Goal: Task Accomplishment & Management: Manage account settings

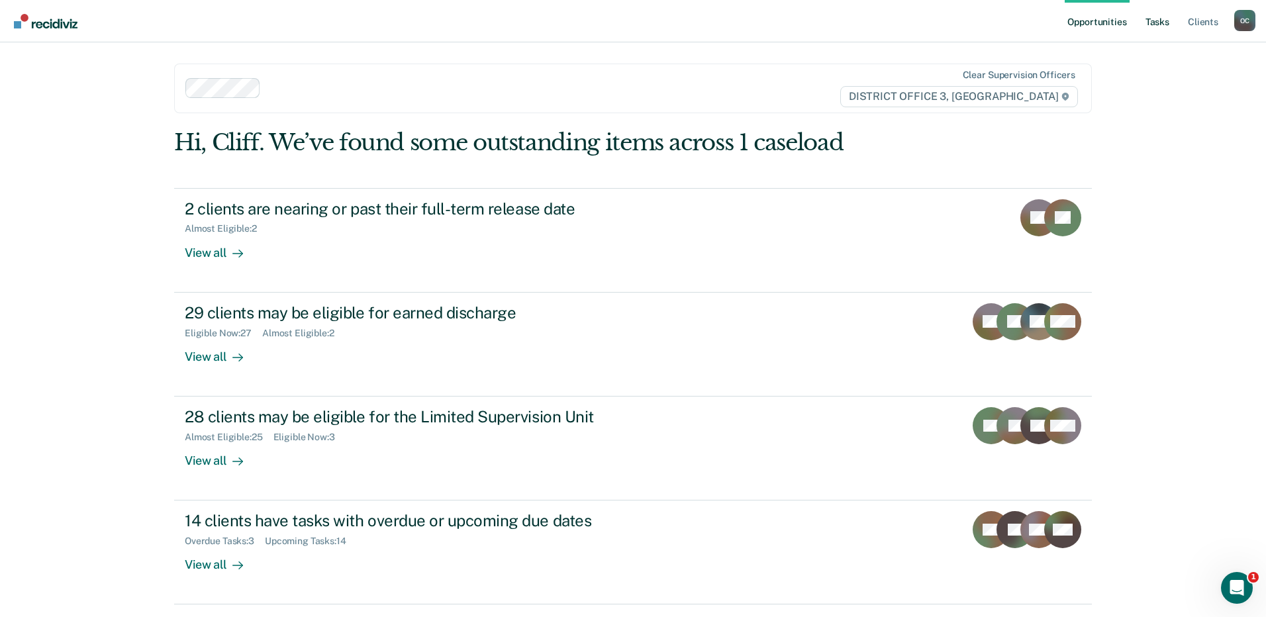
click at [1162, 19] on link "Tasks" at bounding box center [1157, 21] width 29 height 42
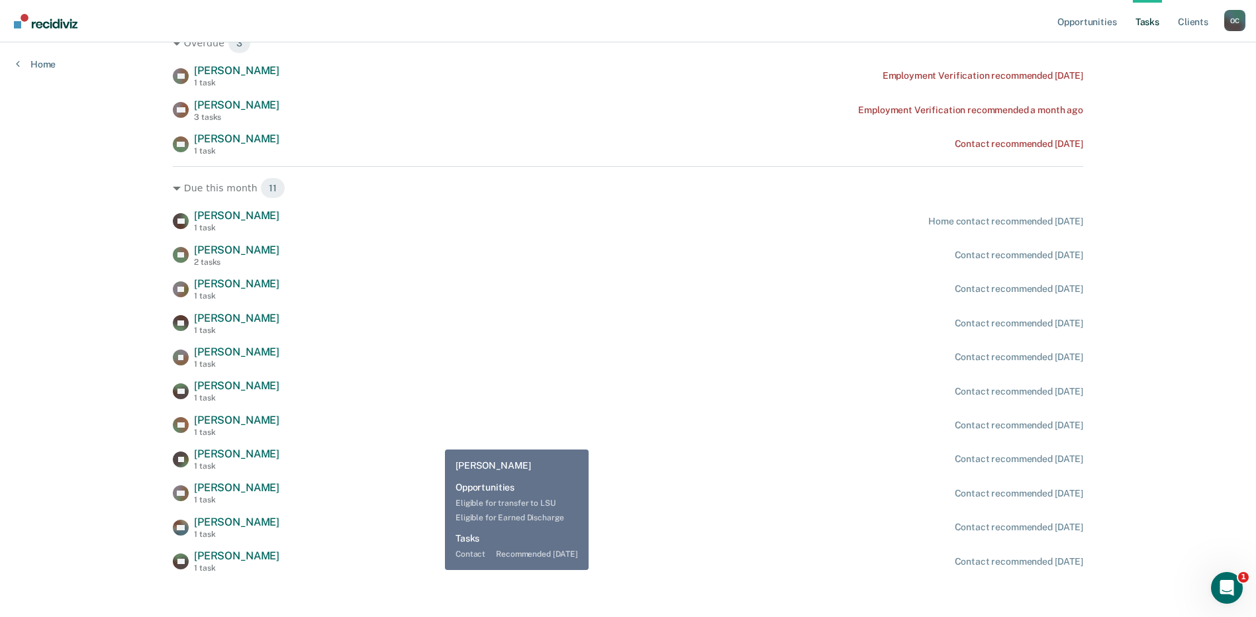
scroll to position [225, 0]
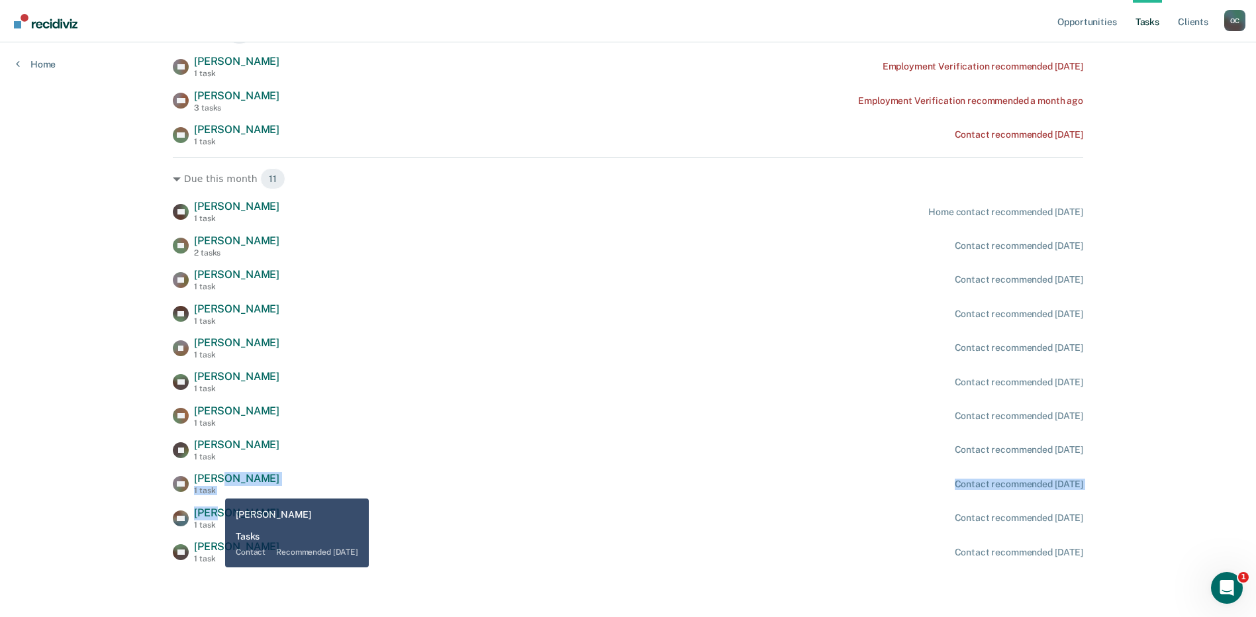
drag, startPoint x: 215, startPoint y: 489, endPoint x: 217, endPoint y: 512, distance: 23.2
click at [215, 504] on div "CP Crystal Pero 1 task Home contact recommended today TR Timothy Rogers 2 tasks…" at bounding box center [628, 382] width 911 height 364
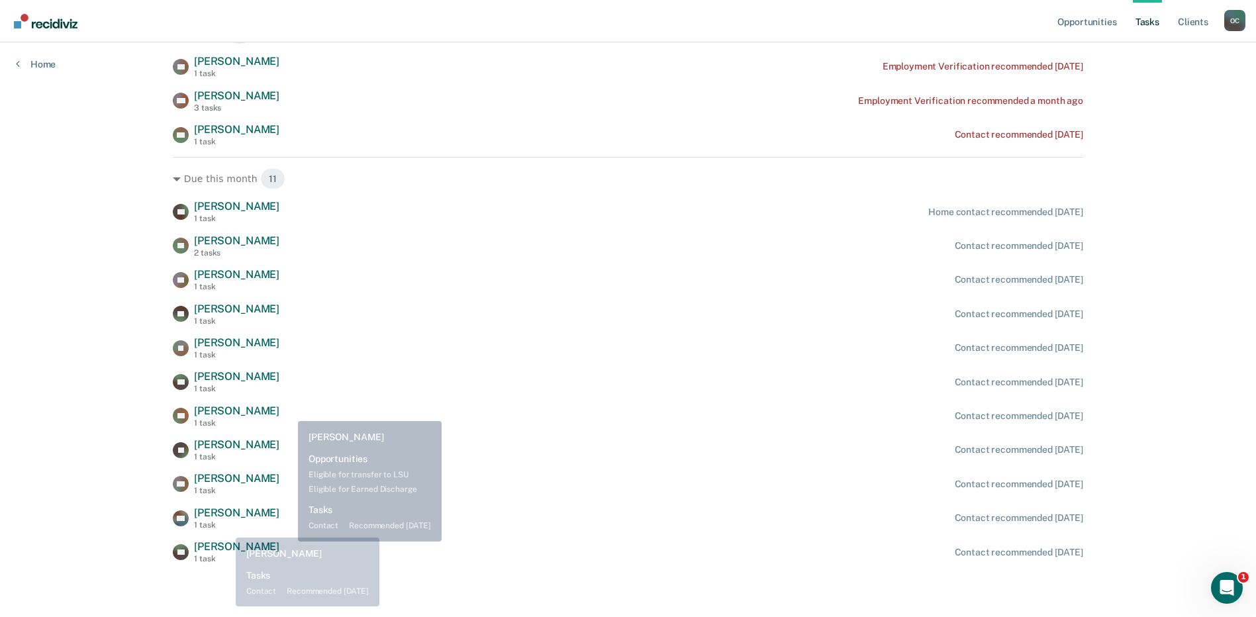
click at [344, 528] on div "BM Branden Manning 1 task Contact recommended in 24 days" at bounding box center [628, 518] width 911 height 23
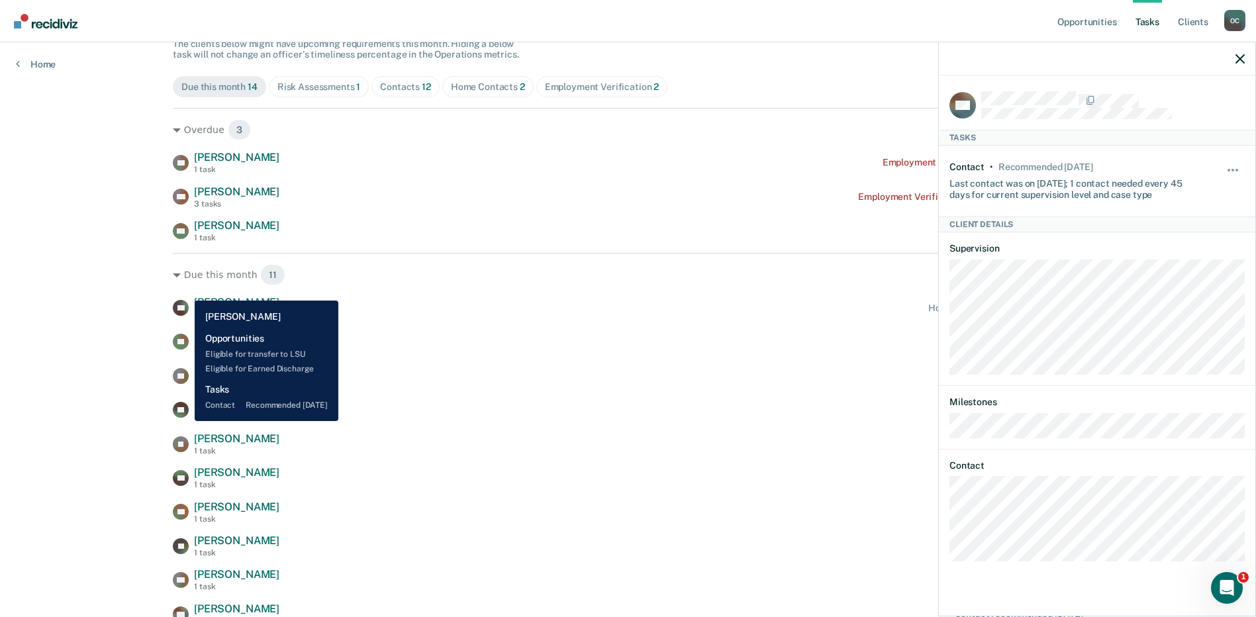
scroll to position [0, 0]
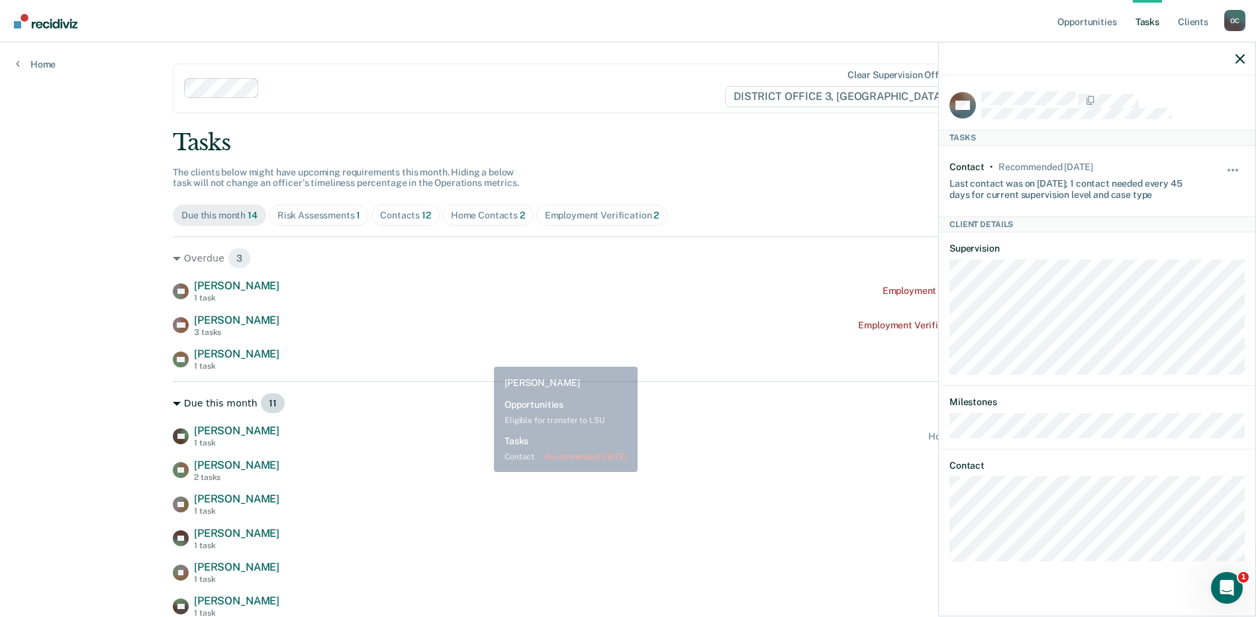
click at [499, 399] on div "Due this month 11" at bounding box center [628, 403] width 911 height 21
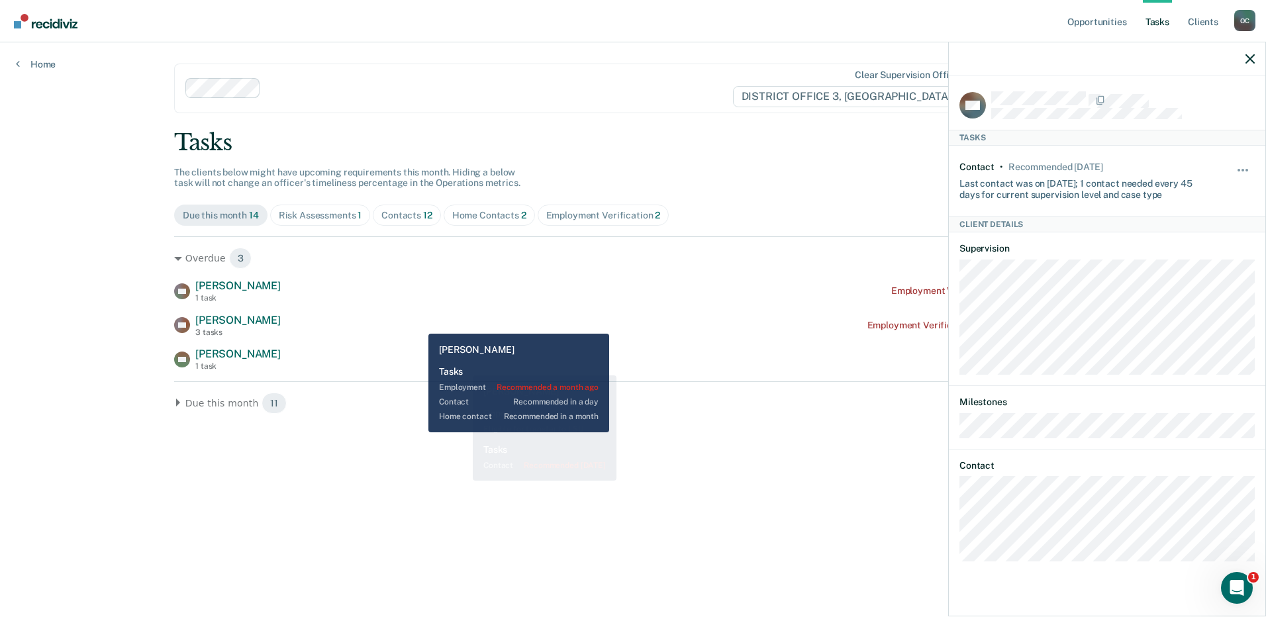
click at [441, 321] on div "MD Miranda Doty 3 tasks Employment Verification recommended a month ago" at bounding box center [633, 325] width 918 height 23
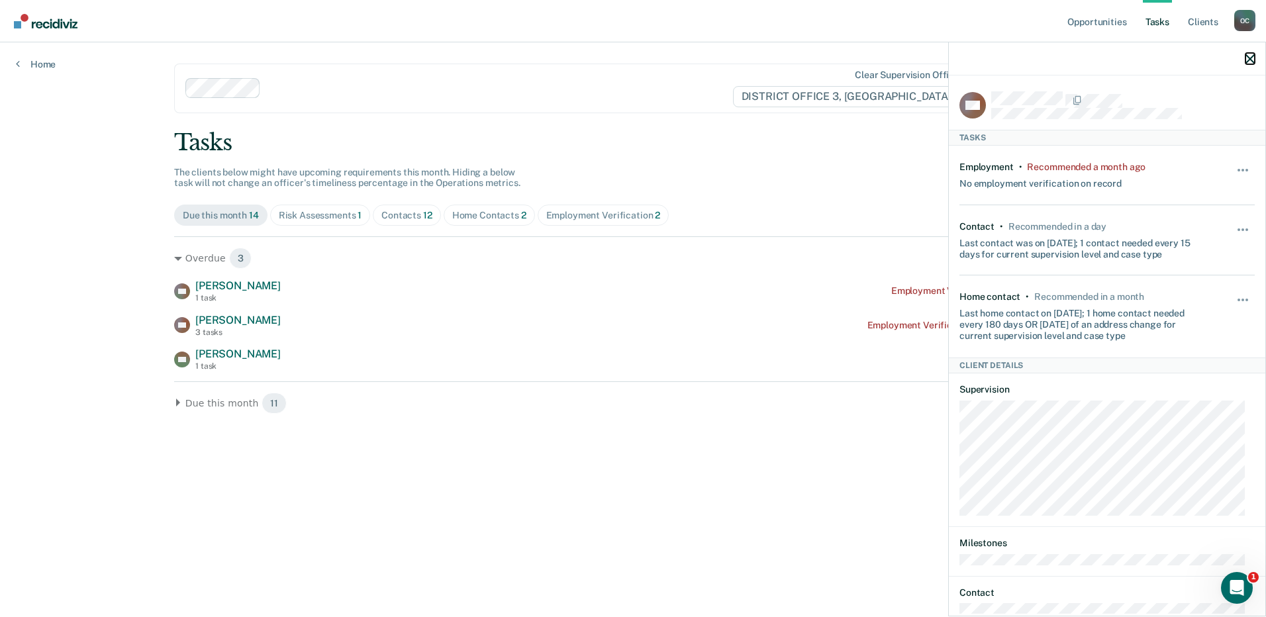
click at [1250, 59] on icon "button" at bounding box center [1250, 58] width 9 height 9
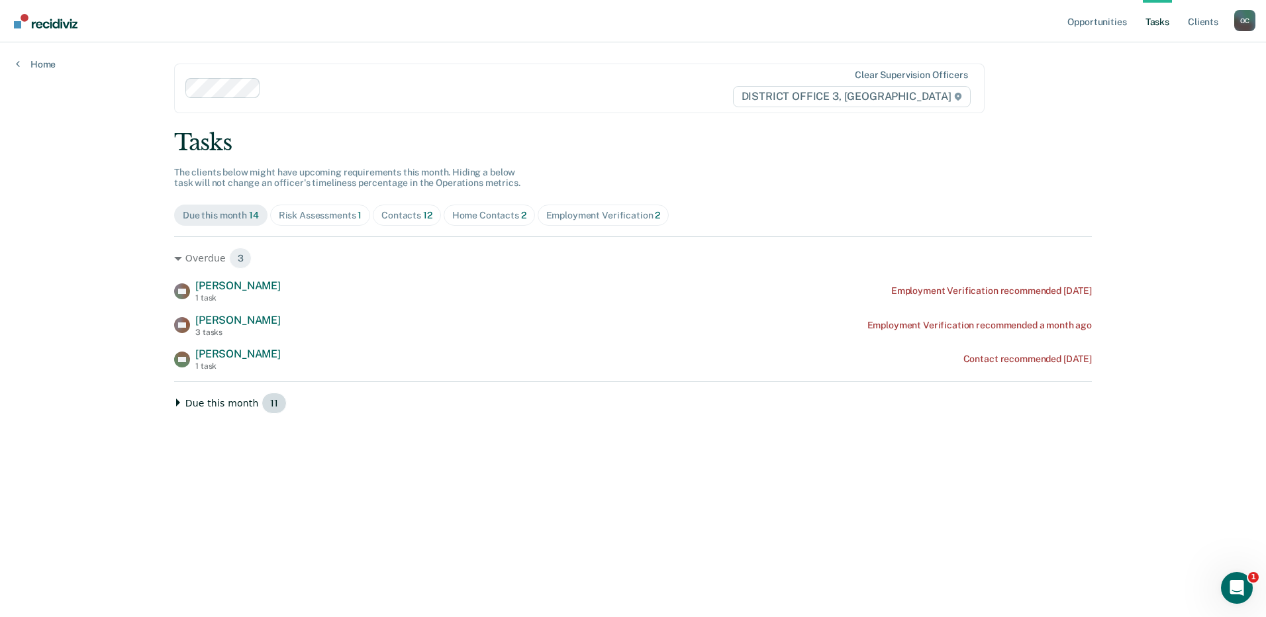
click at [179, 406] on icon at bounding box center [178, 403] width 8 height 8
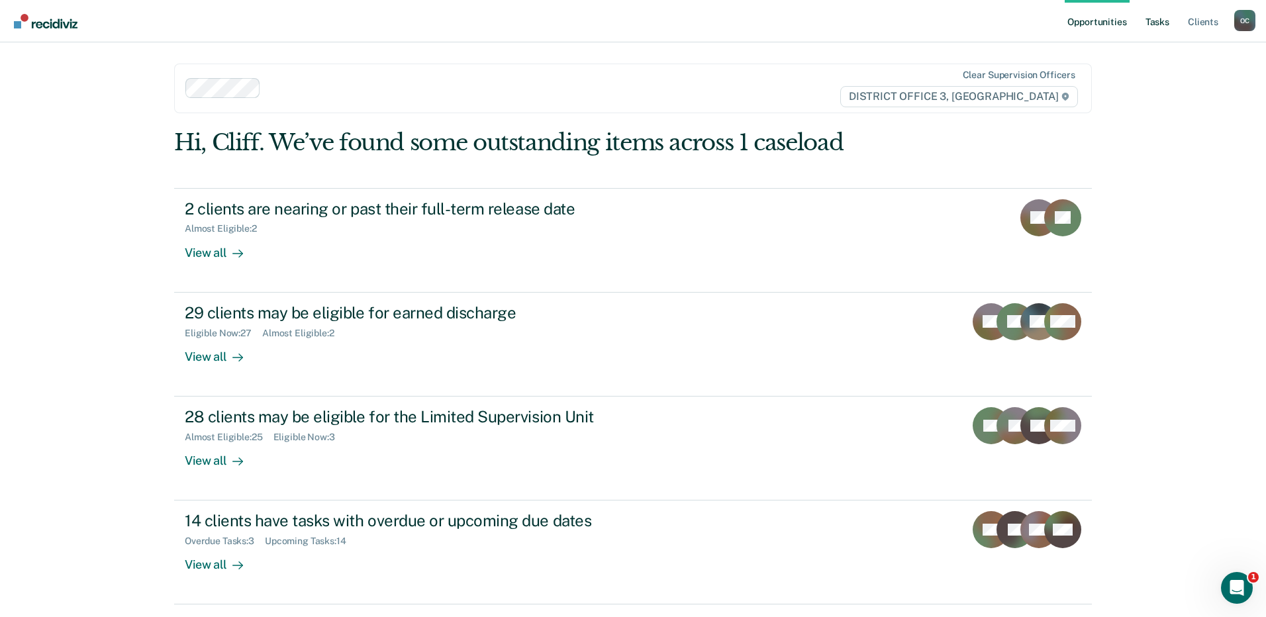
click at [1161, 22] on link "Tasks" at bounding box center [1157, 21] width 29 height 42
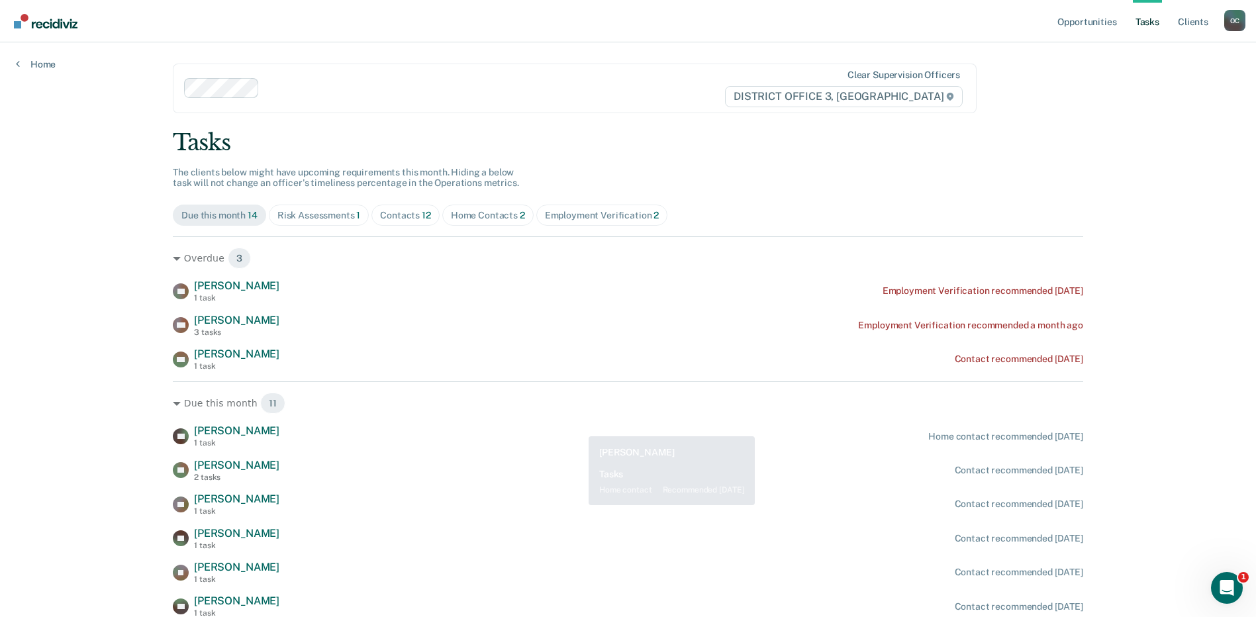
click at [548, 378] on div "Overdue 3 CS Carina Salinas 1 task Employment Verification recommended 4 months…" at bounding box center [628, 512] width 911 height 552
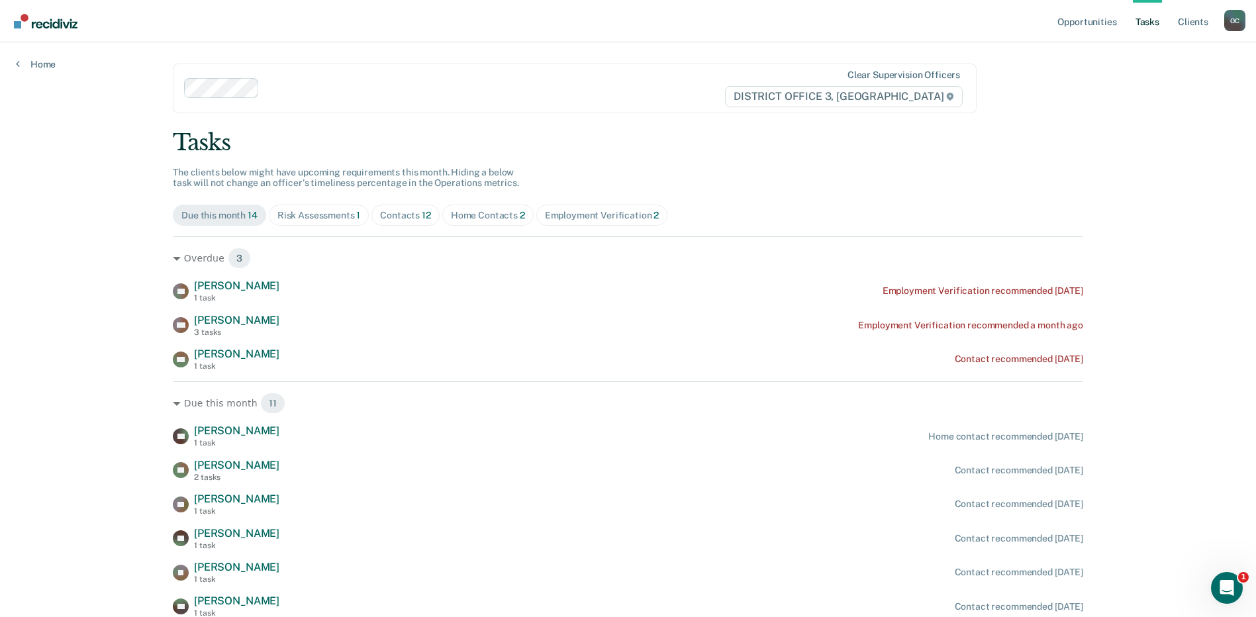
scroll to position [225, 0]
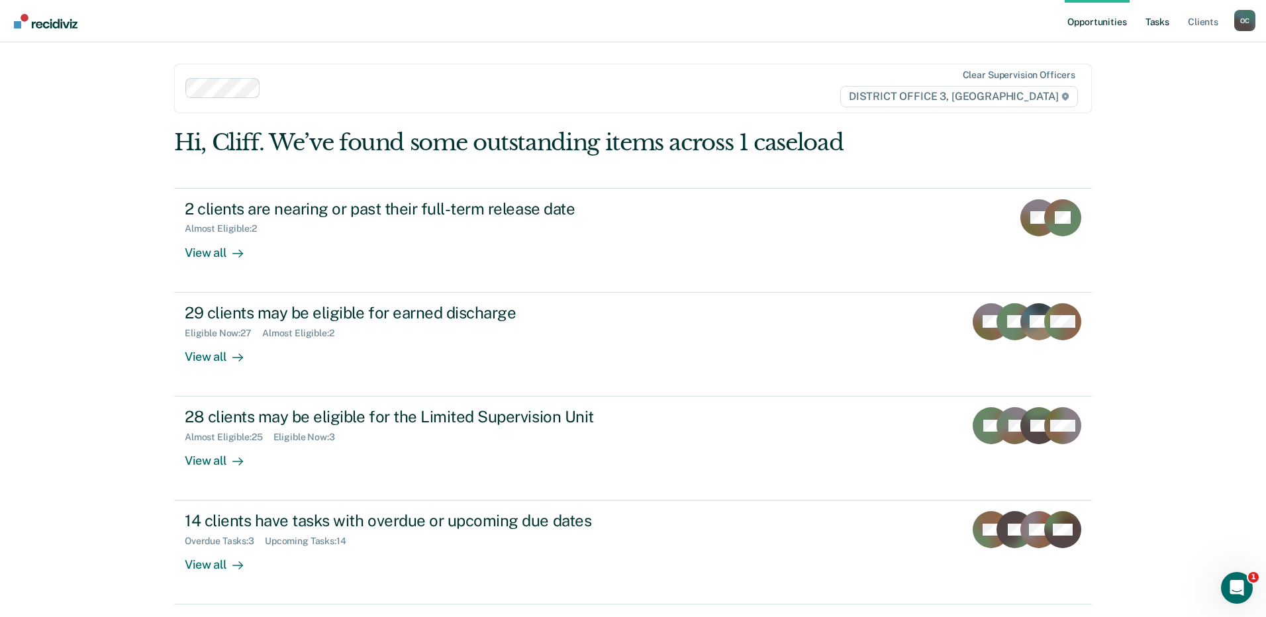
click at [1158, 23] on link "Tasks" at bounding box center [1157, 21] width 29 height 42
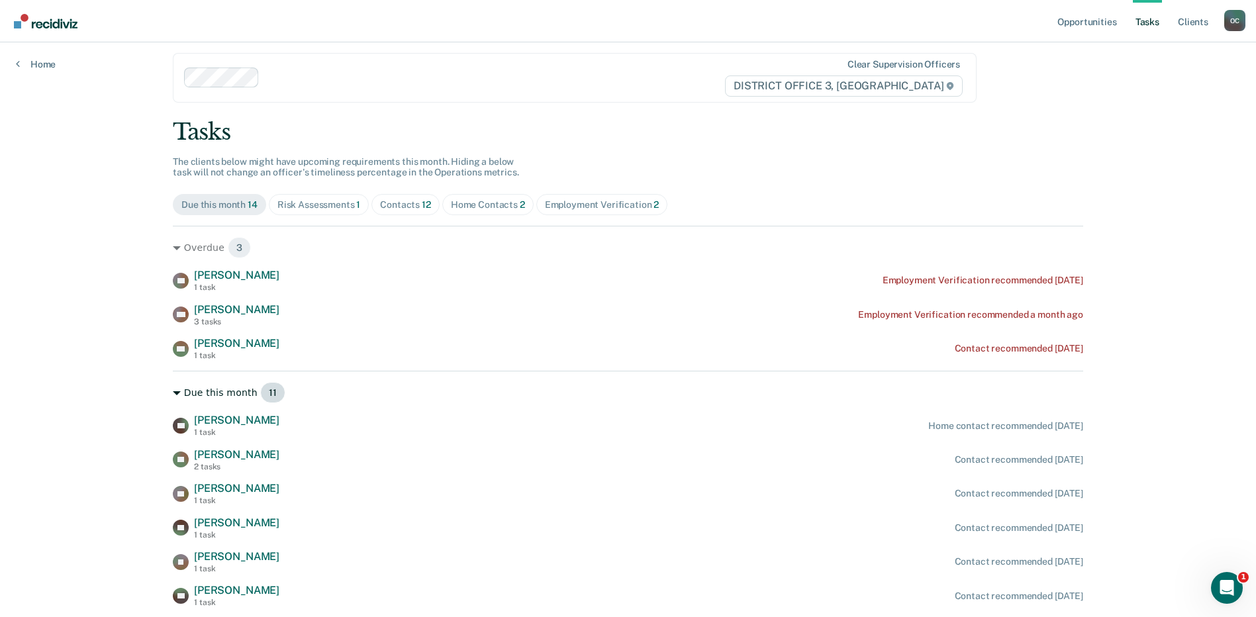
scroll to position [132, 0]
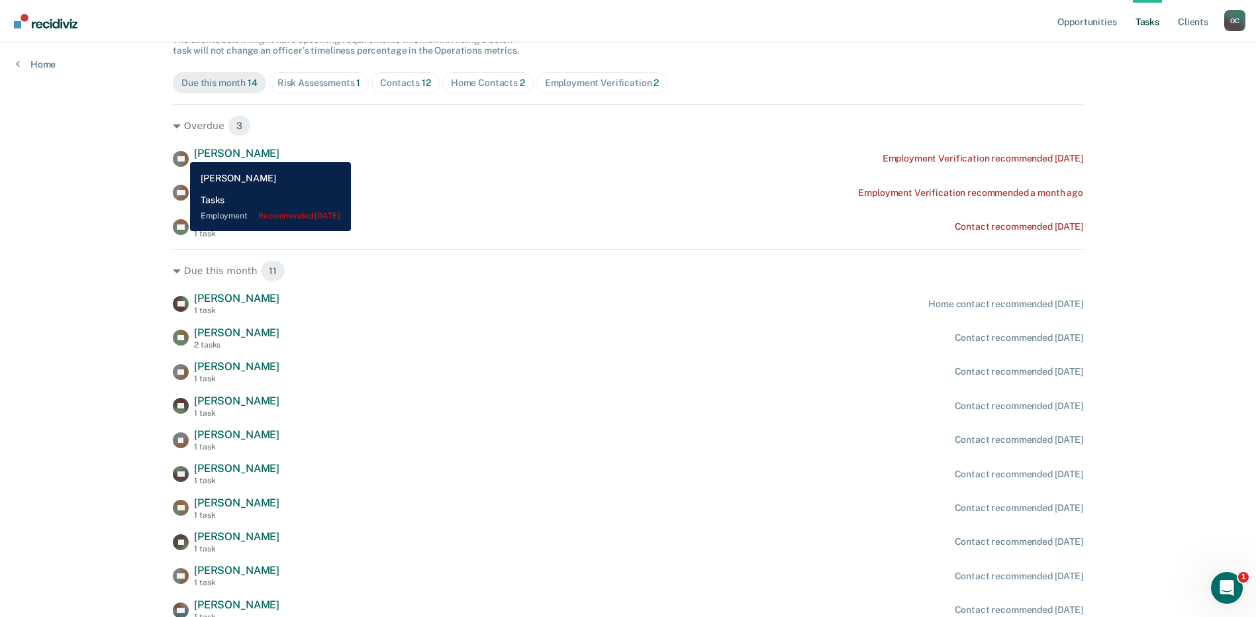
click at [187, 152] on div "CS [PERSON_NAME] 1 task" at bounding box center [226, 158] width 107 height 23
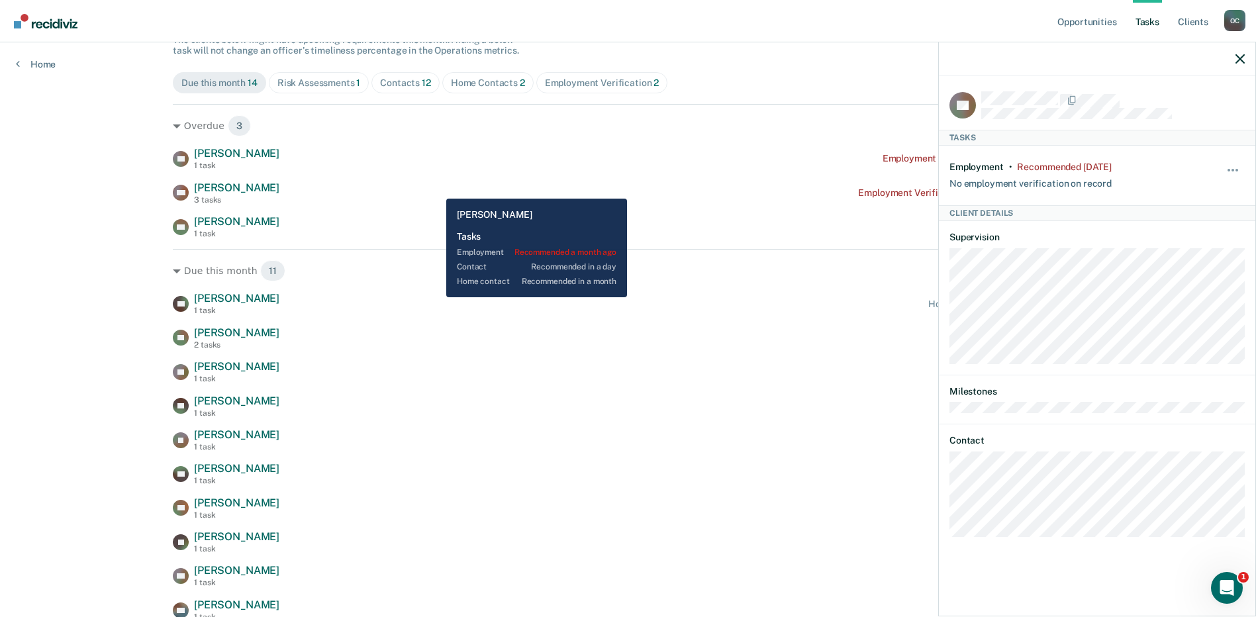
click at [415, 172] on div "CS [PERSON_NAME] 1 task Employment Verification recommended [DATE] MD [PERSON_N…" at bounding box center [628, 192] width 911 height 91
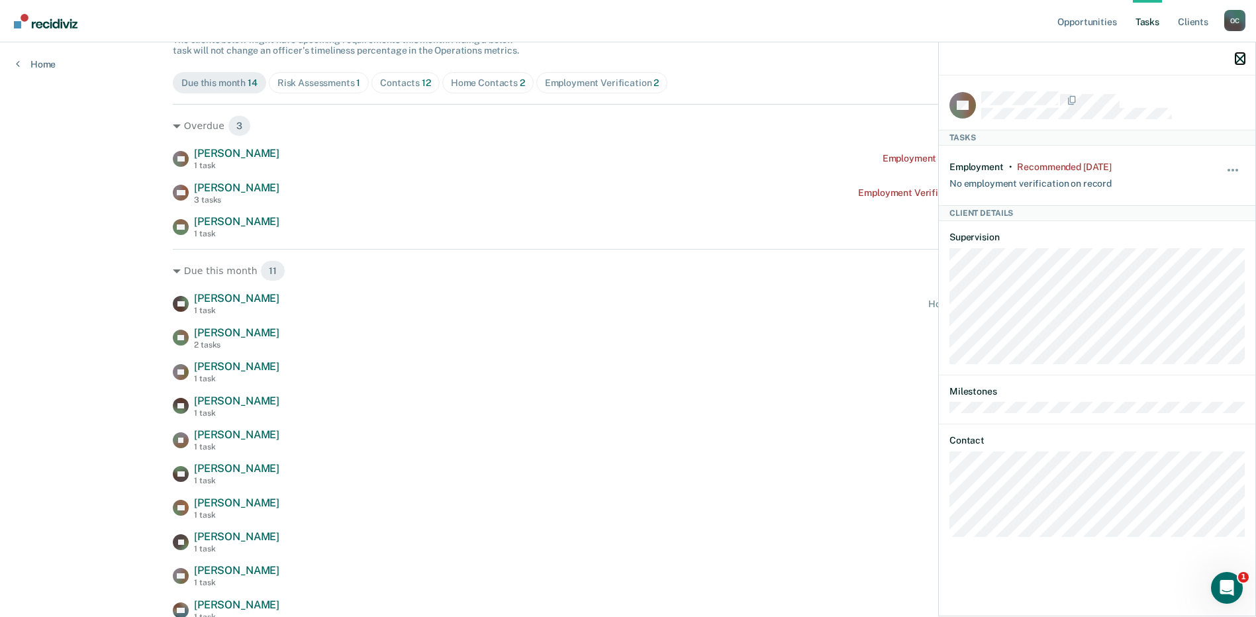
click at [1241, 58] on icon "button" at bounding box center [1240, 58] width 9 height 9
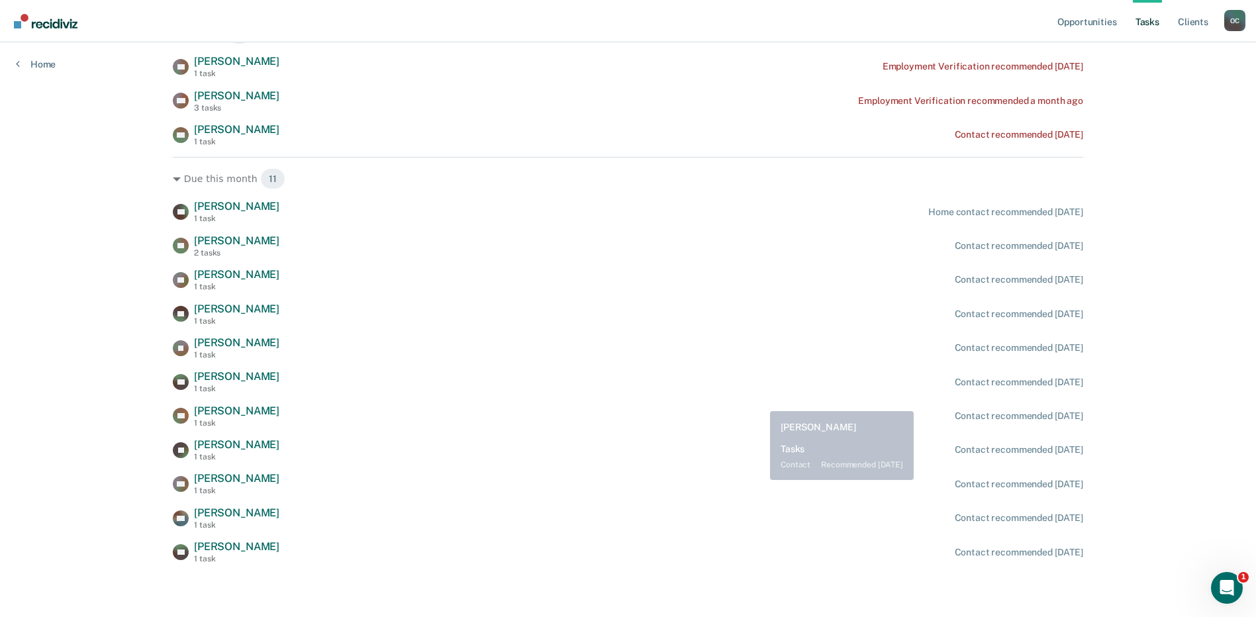
scroll to position [0, 0]
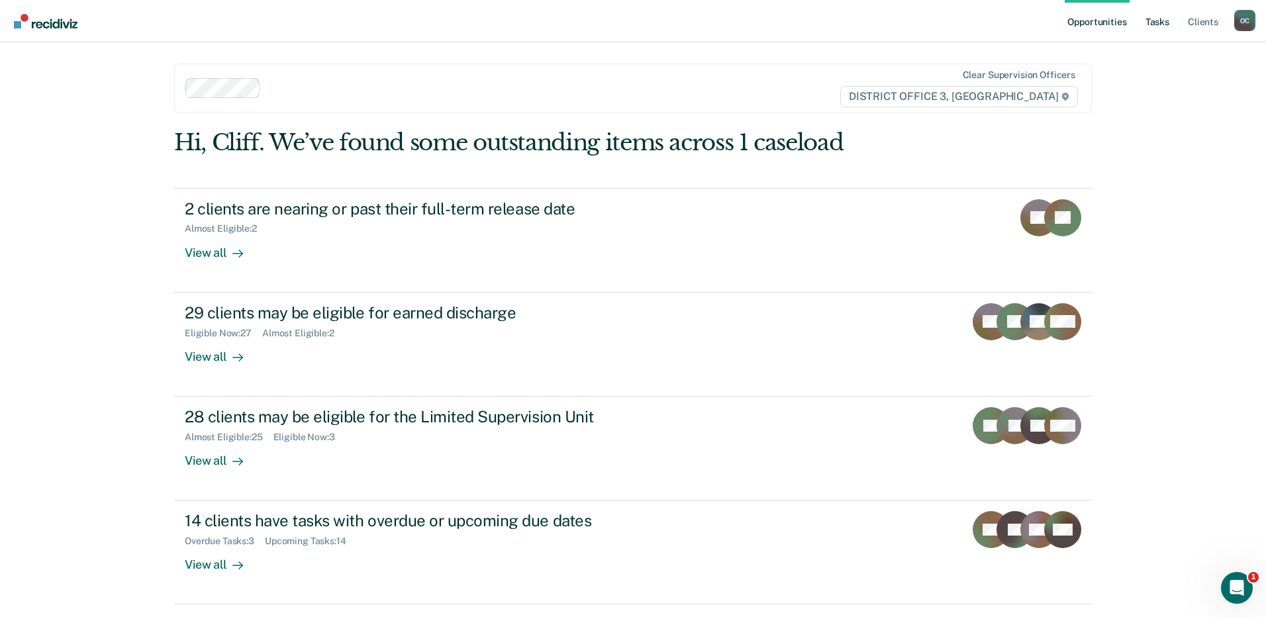
click at [1161, 18] on link "Tasks" at bounding box center [1157, 21] width 29 height 42
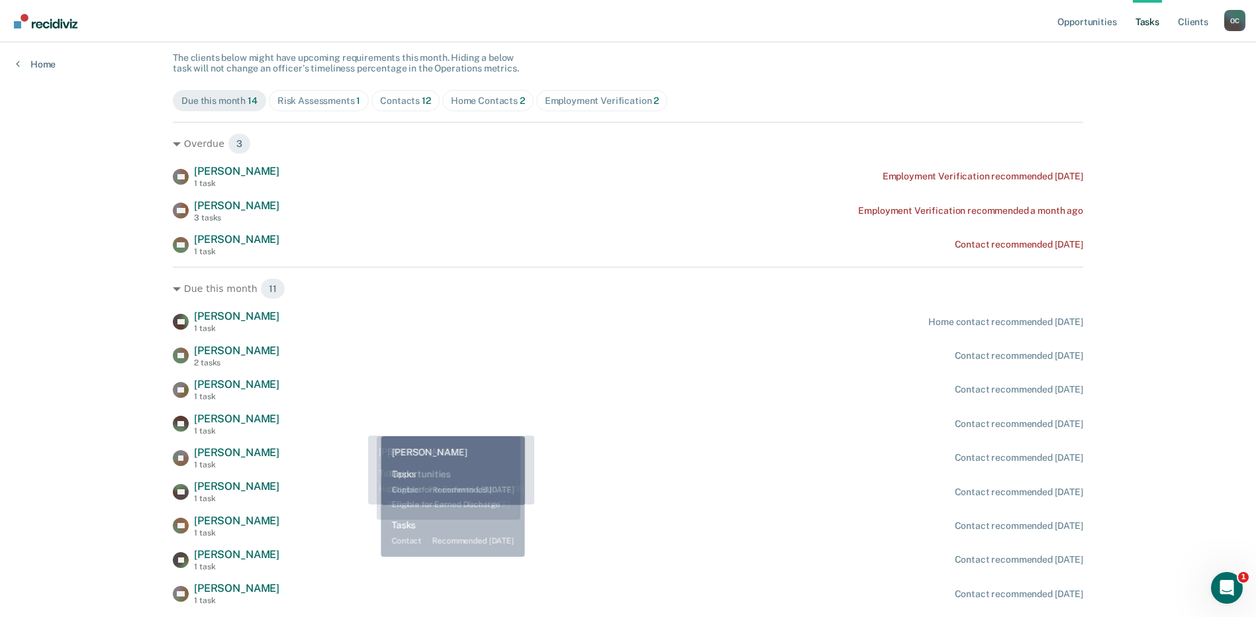
scroll to position [225, 0]
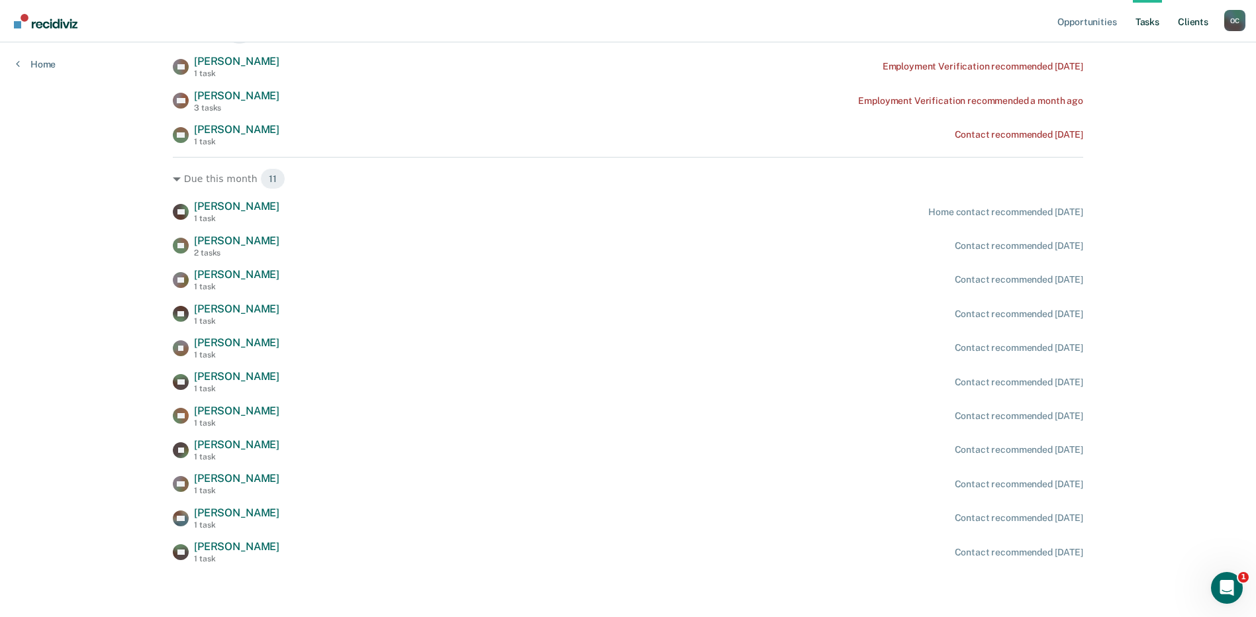
click at [1189, 20] on link "Client s" at bounding box center [1193, 21] width 36 height 42
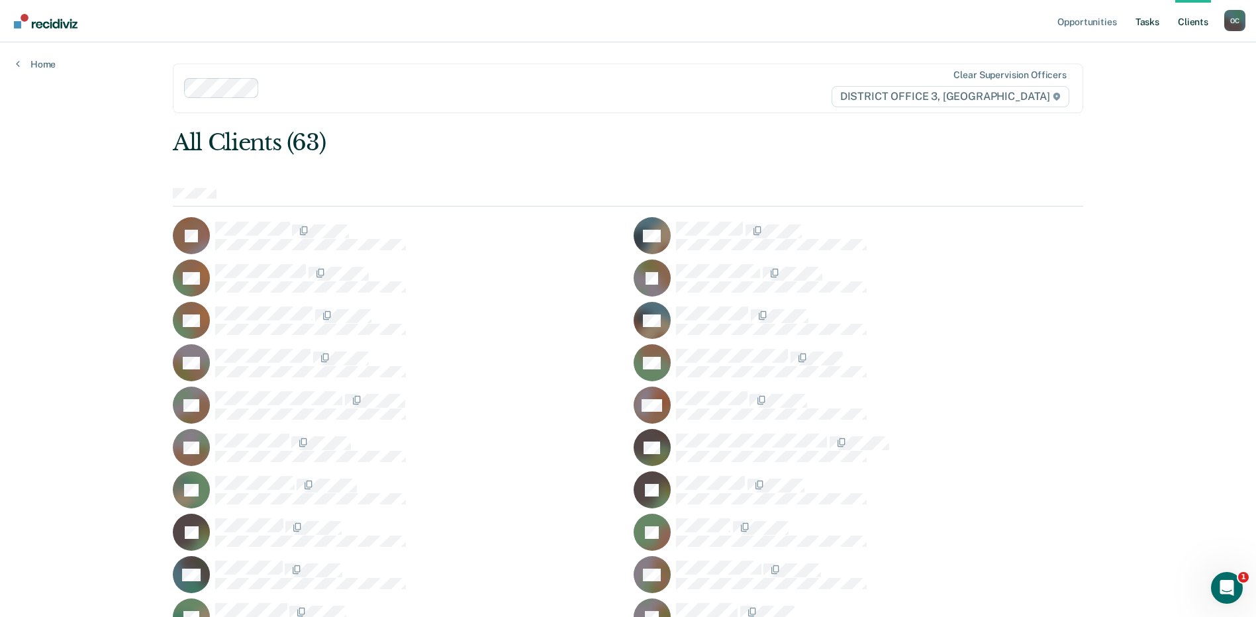
click at [1148, 18] on link "Tasks" at bounding box center [1147, 21] width 29 height 42
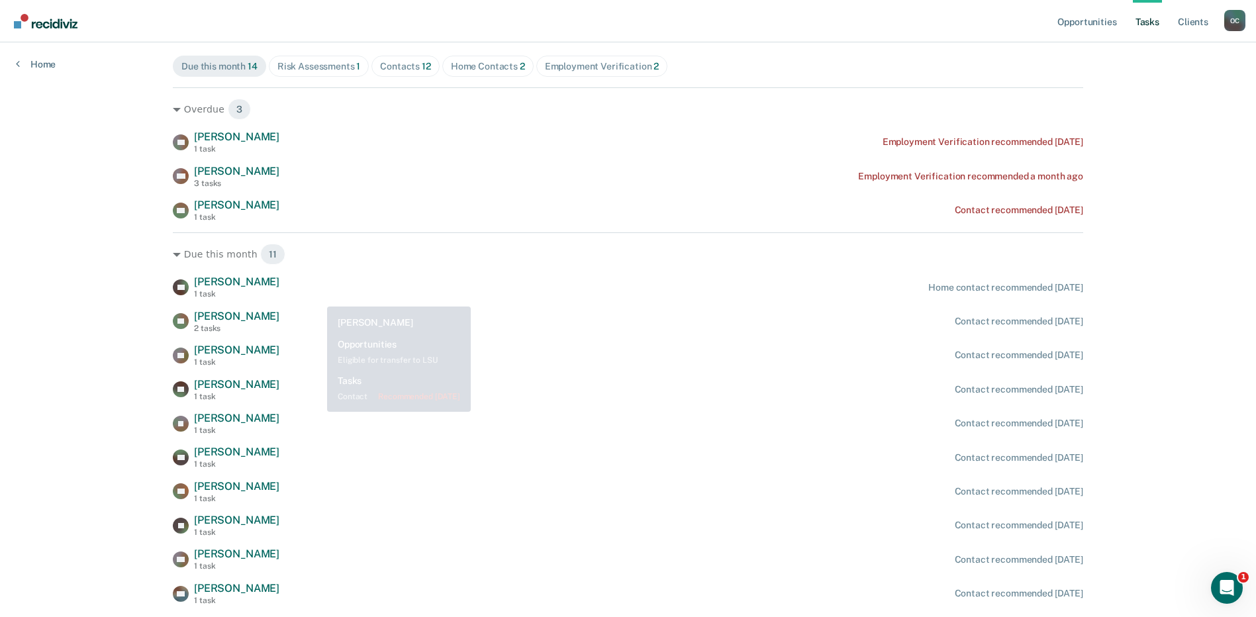
scroll to position [26, 0]
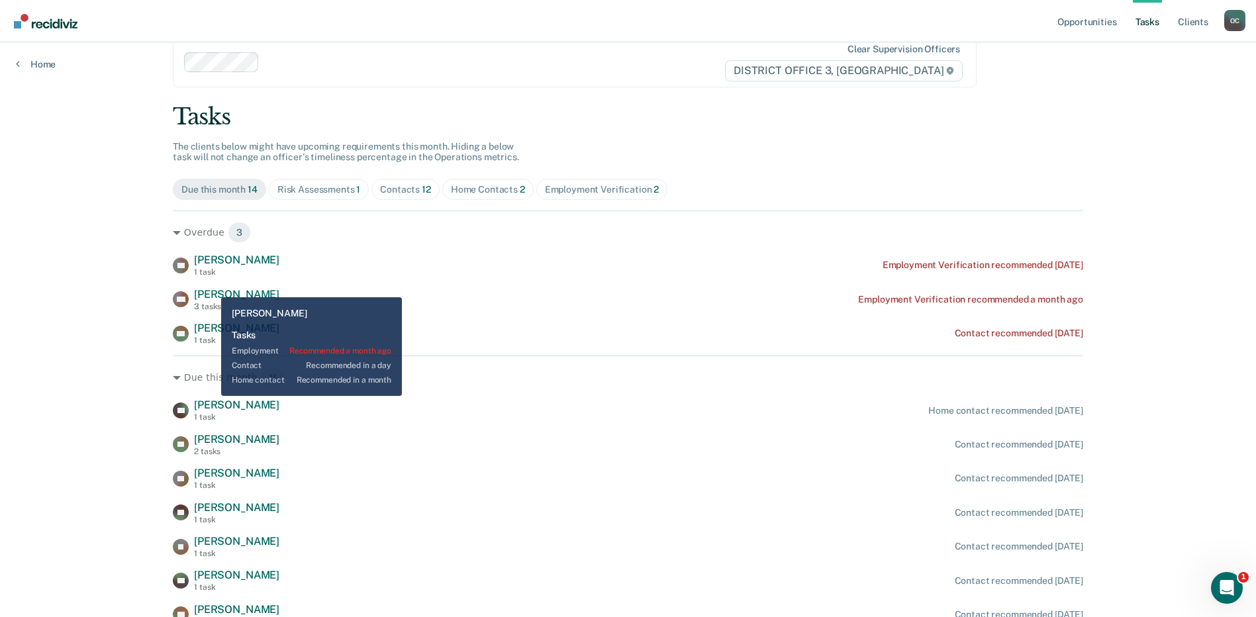
click at [211, 285] on div "CS [PERSON_NAME] 1 task Employment Verification recommended [DATE] MD [PERSON_N…" at bounding box center [628, 299] width 911 height 91
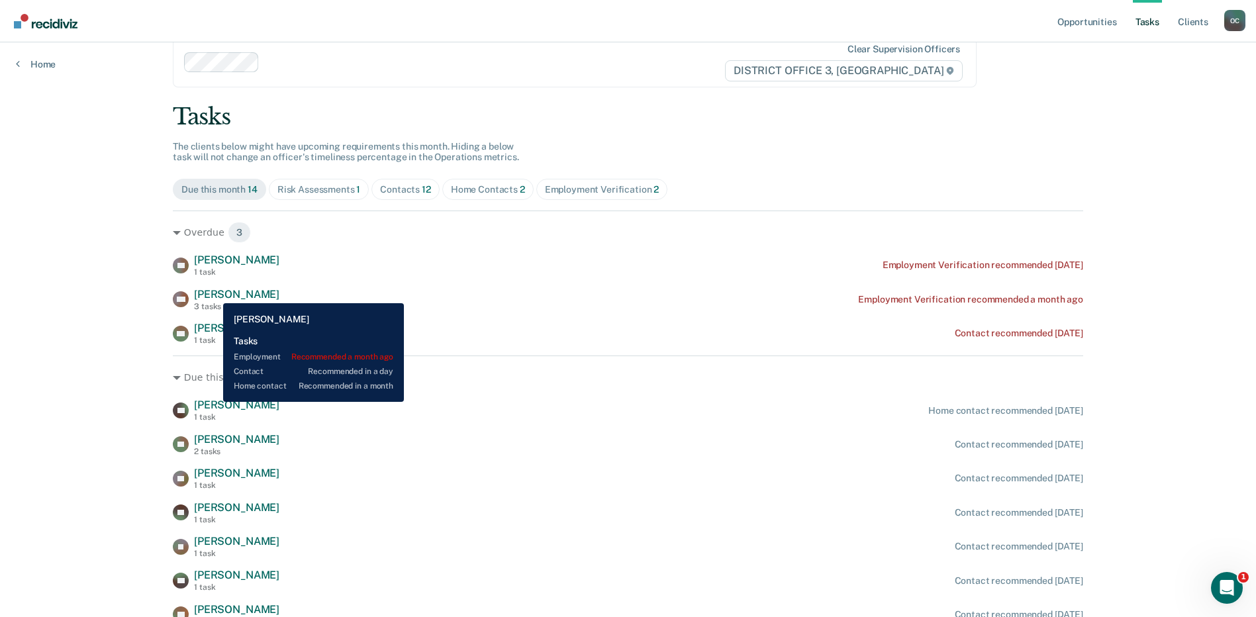
click at [213, 293] on span "[PERSON_NAME]" at bounding box center [236, 294] width 85 height 13
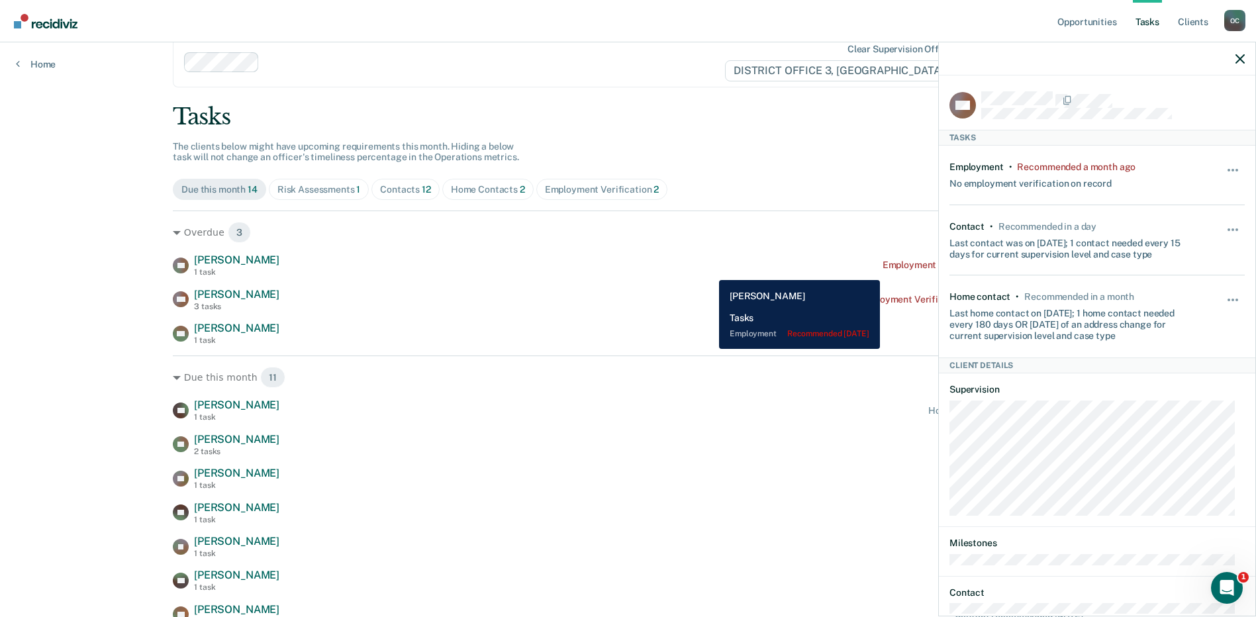
click at [709, 270] on div "CS [PERSON_NAME] 1 task Employment Verification recommended [DATE]" at bounding box center [628, 265] width 911 height 23
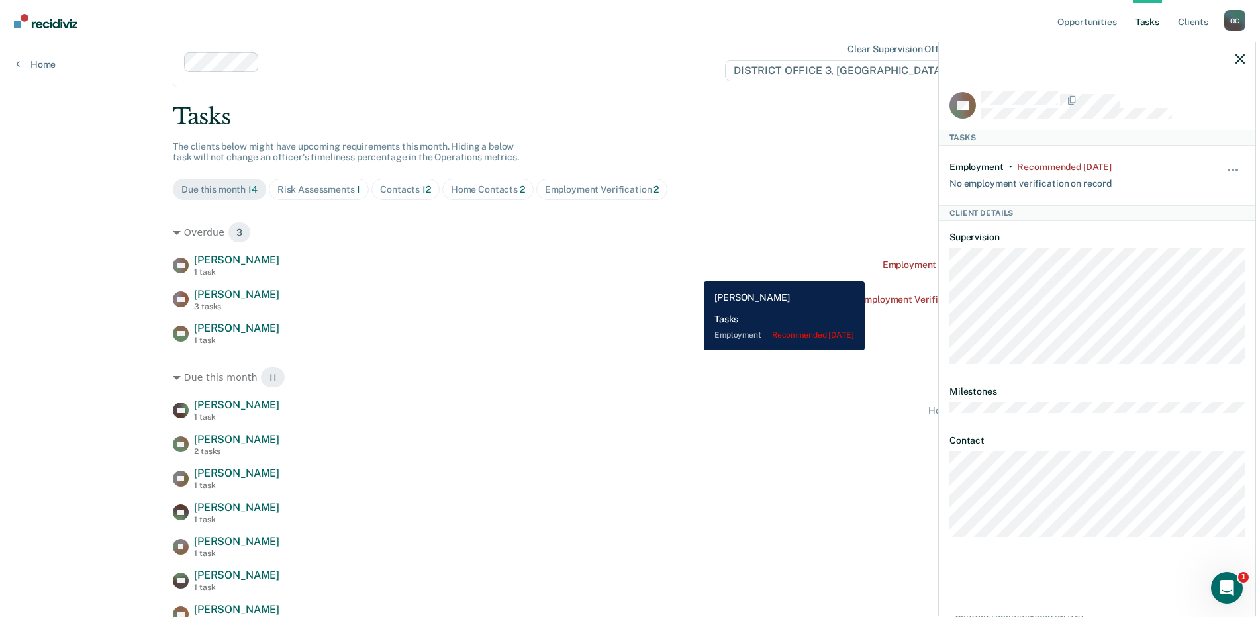
click at [694, 272] on div "CS [PERSON_NAME] 1 task Employment Verification recommended [DATE]" at bounding box center [628, 265] width 911 height 23
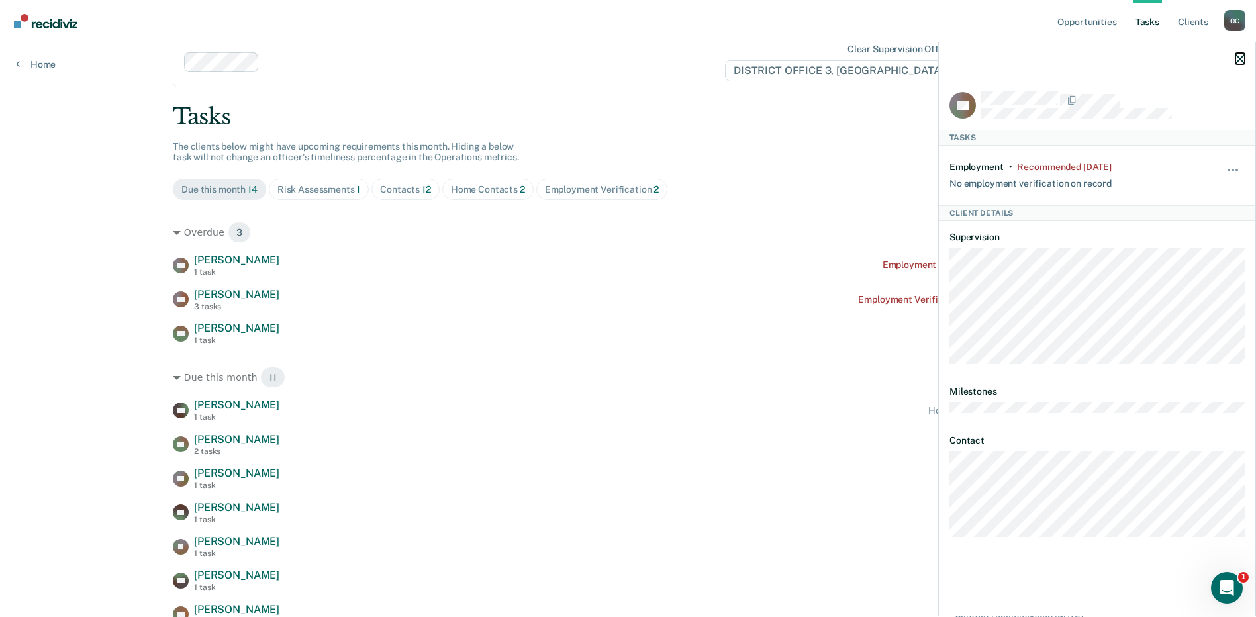
click at [1243, 59] on icon "button" at bounding box center [1240, 58] width 9 height 9
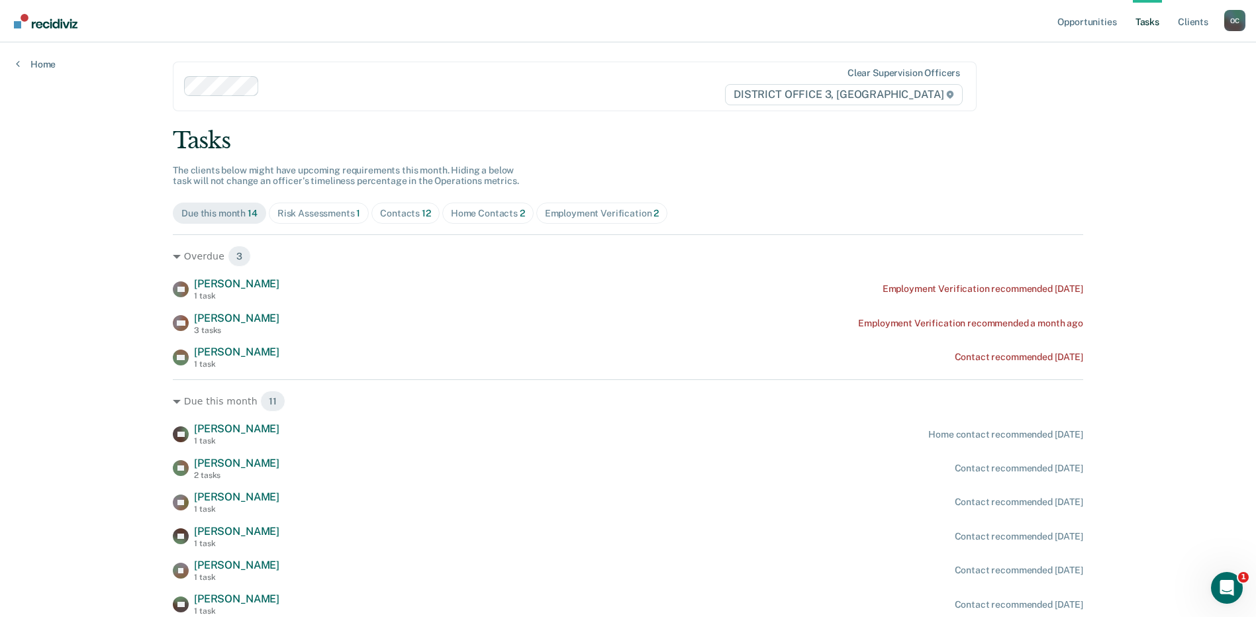
scroll to position [225, 0]
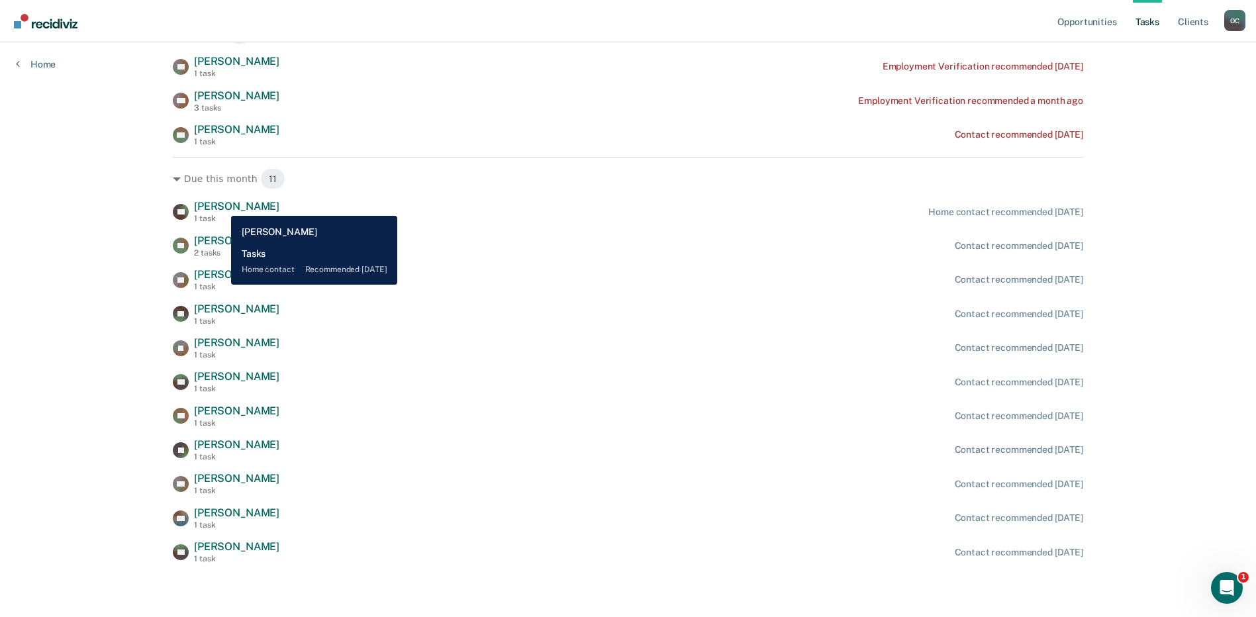
click at [221, 206] on span "[PERSON_NAME]" at bounding box center [236, 206] width 85 height 13
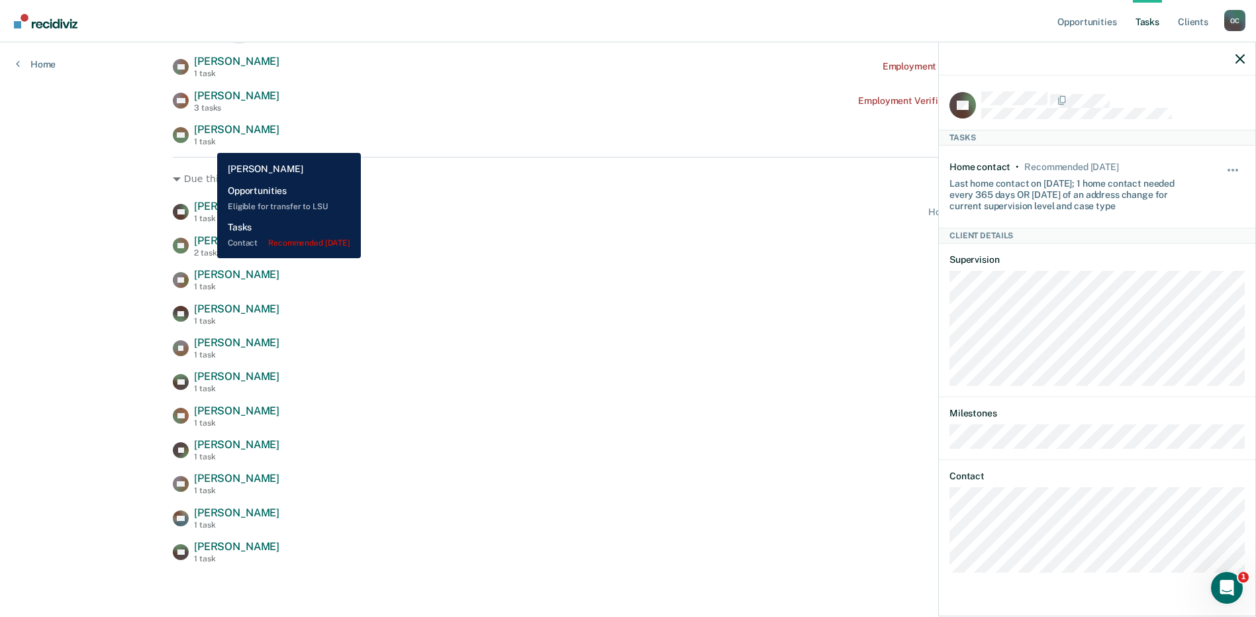
scroll to position [0, 0]
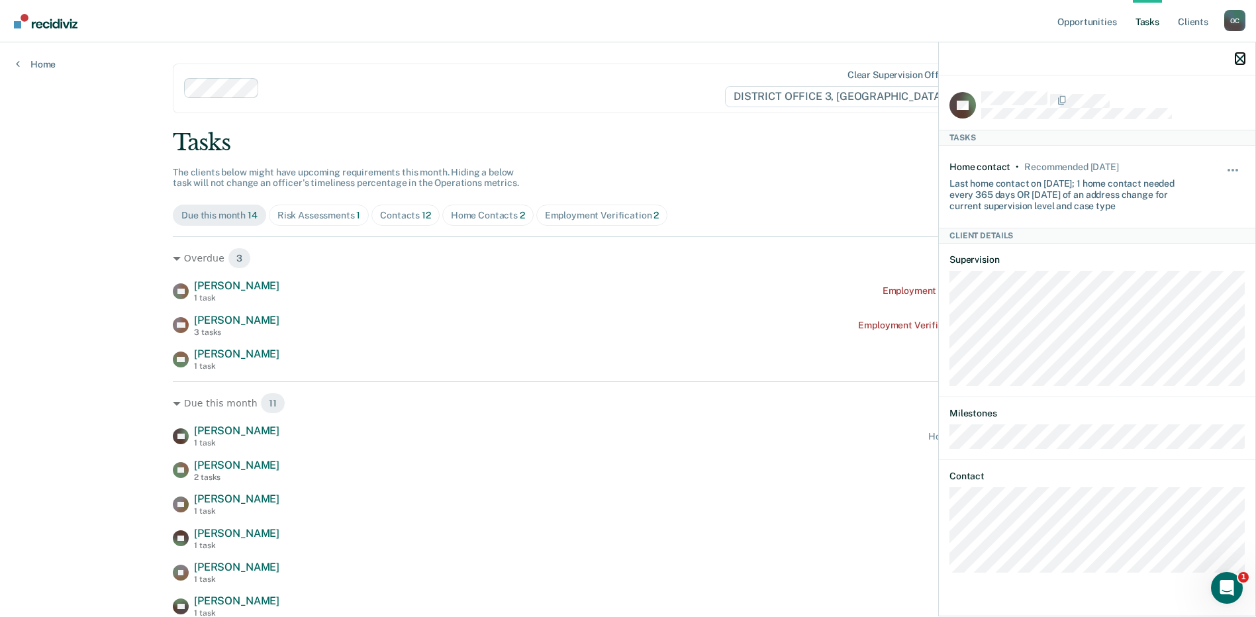
click at [1240, 62] on icon "button" at bounding box center [1240, 58] width 9 height 9
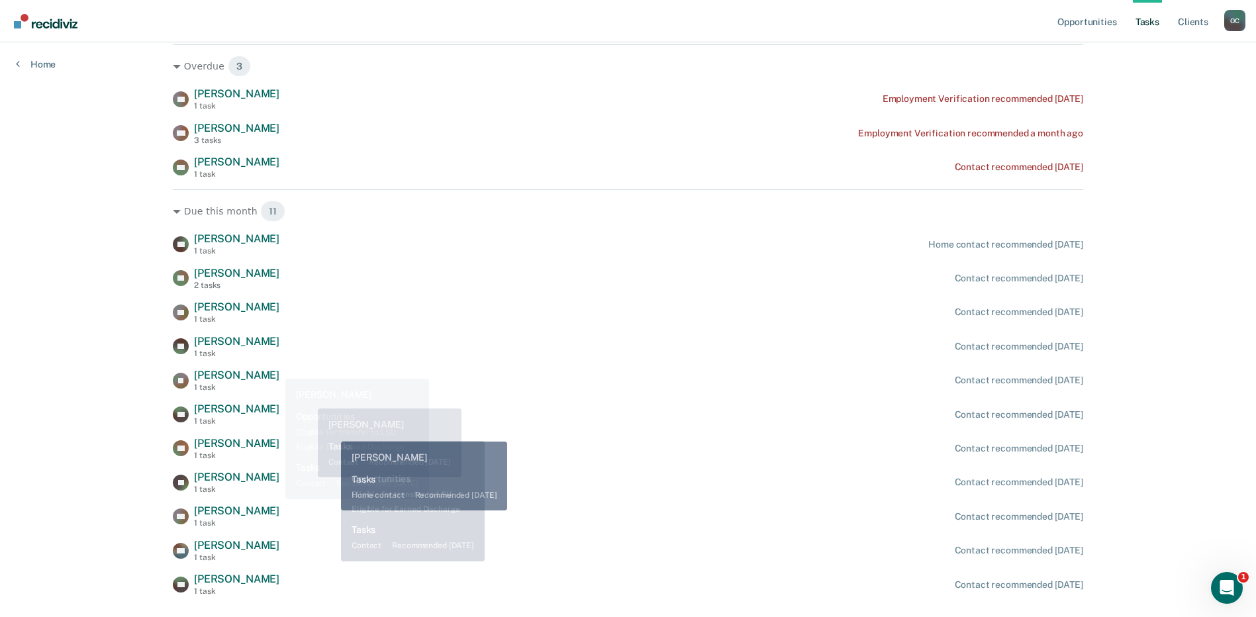
scroll to position [199, 0]
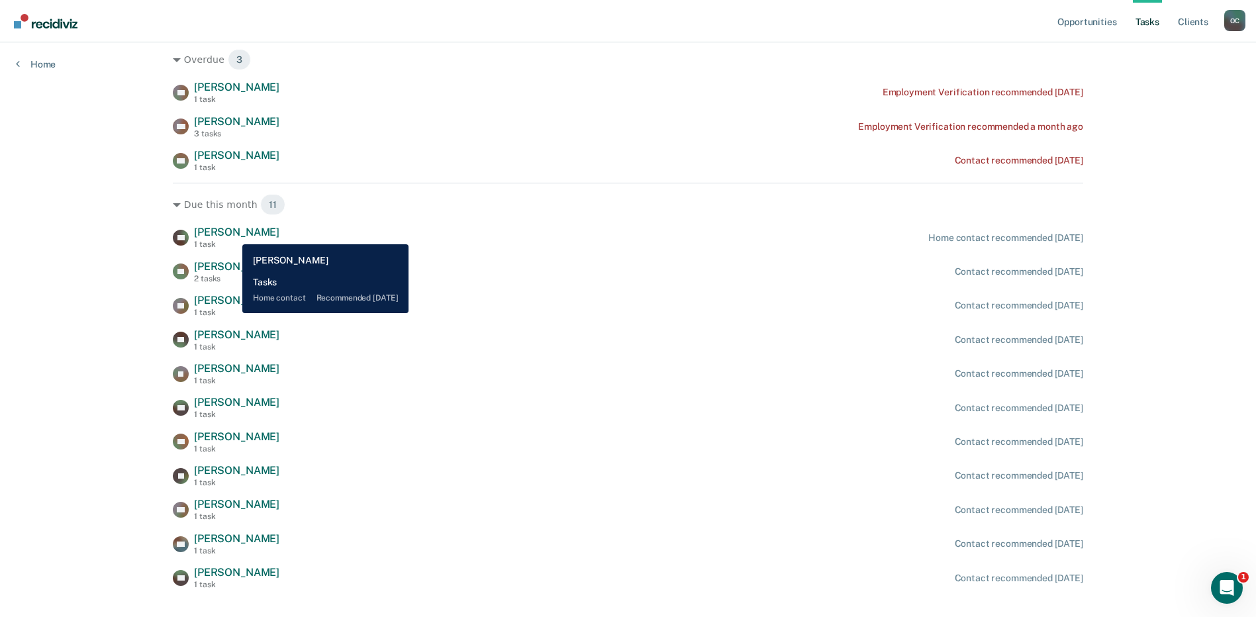
click at [232, 234] on span "[PERSON_NAME]" at bounding box center [236, 232] width 85 height 13
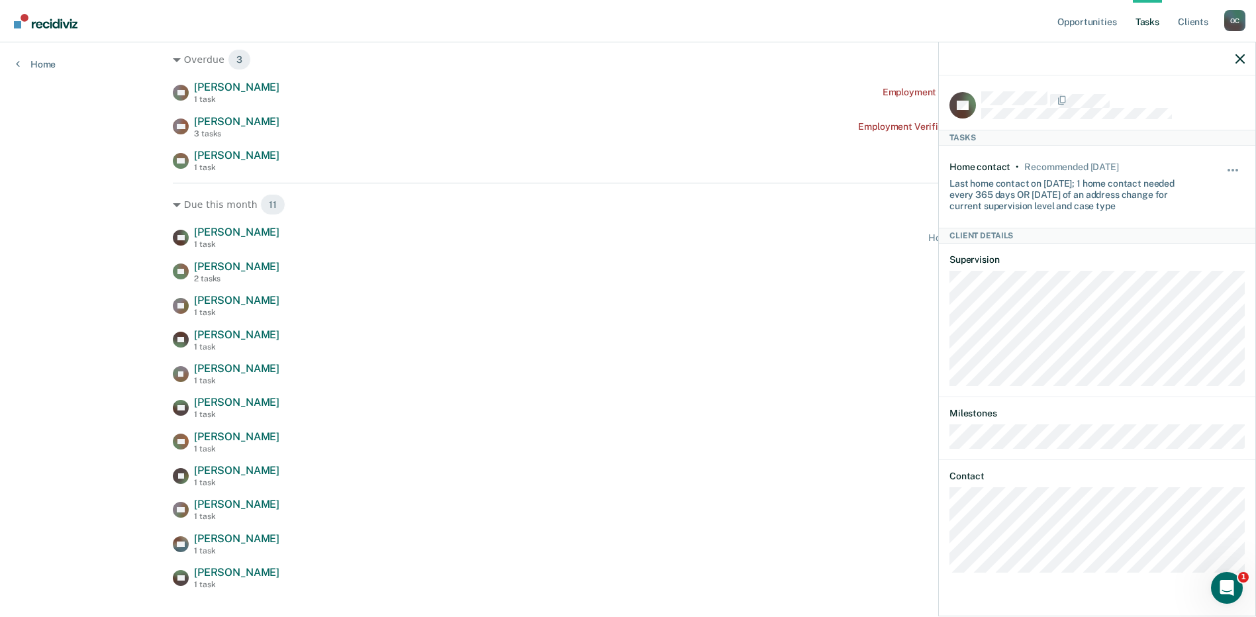
scroll to position [225, 0]
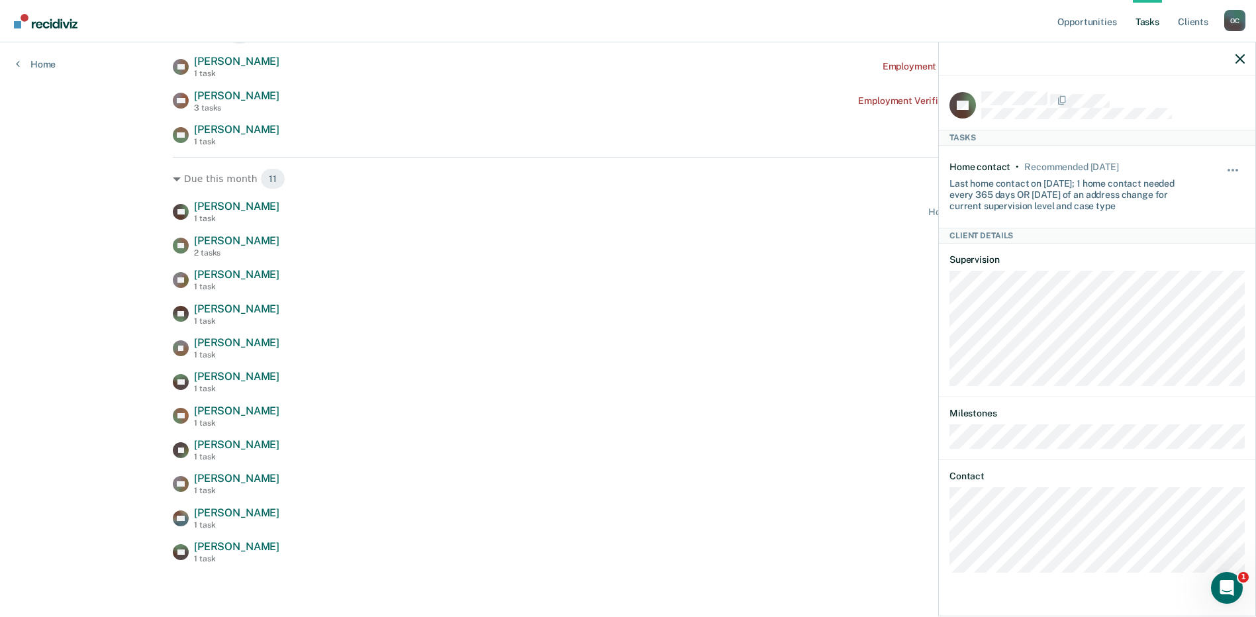
click at [1253, 55] on div "CP Tasks Home contact • Recommended [DATE] Last home contact on [DATE]; 1 home …" at bounding box center [1097, 329] width 318 height 575
click at [1245, 56] on div at bounding box center [1097, 58] width 317 height 33
click at [1242, 59] on icon "button" at bounding box center [1240, 58] width 9 height 9
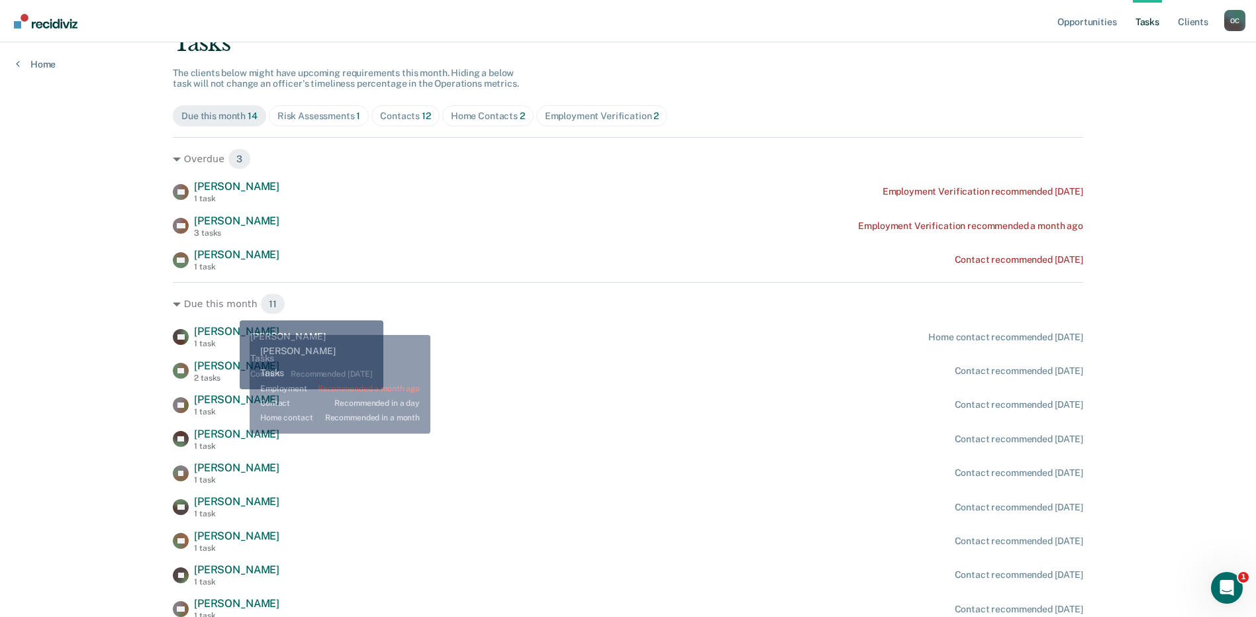
scroll to position [0, 0]
